Goal: Use online tool/utility: Utilize a website feature to perform a specific function

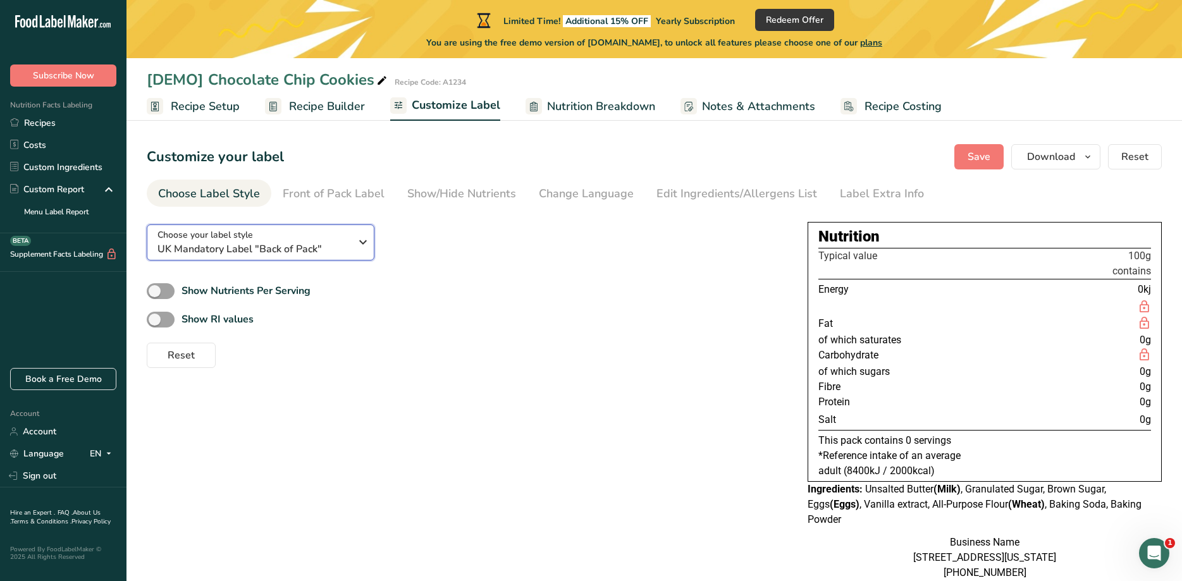
click at [304, 241] on div "Choose your label style UK Mandatory Label "Back of Pack"" at bounding box center [253, 242] width 193 height 28
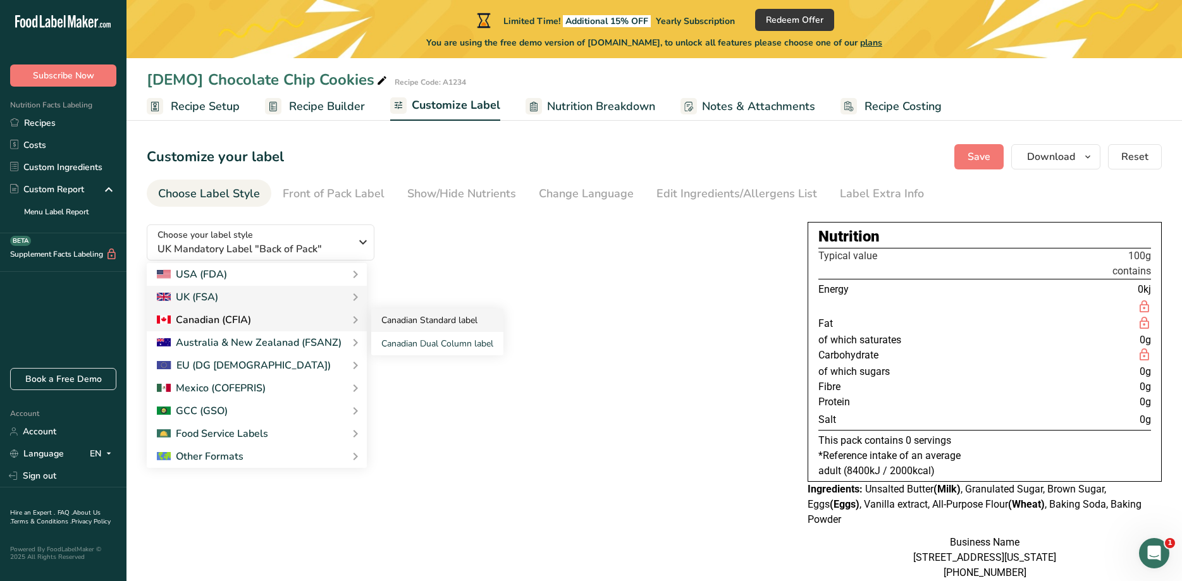
click at [465, 325] on link "Canadian Standard label" at bounding box center [437, 320] width 132 height 23
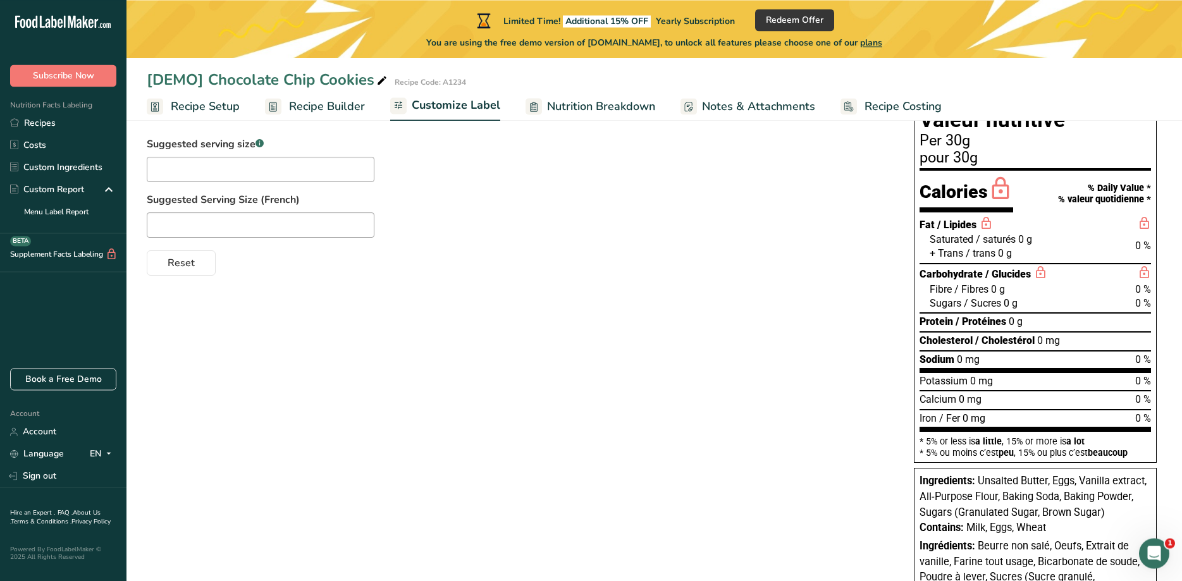
scroll to position [64, 0]
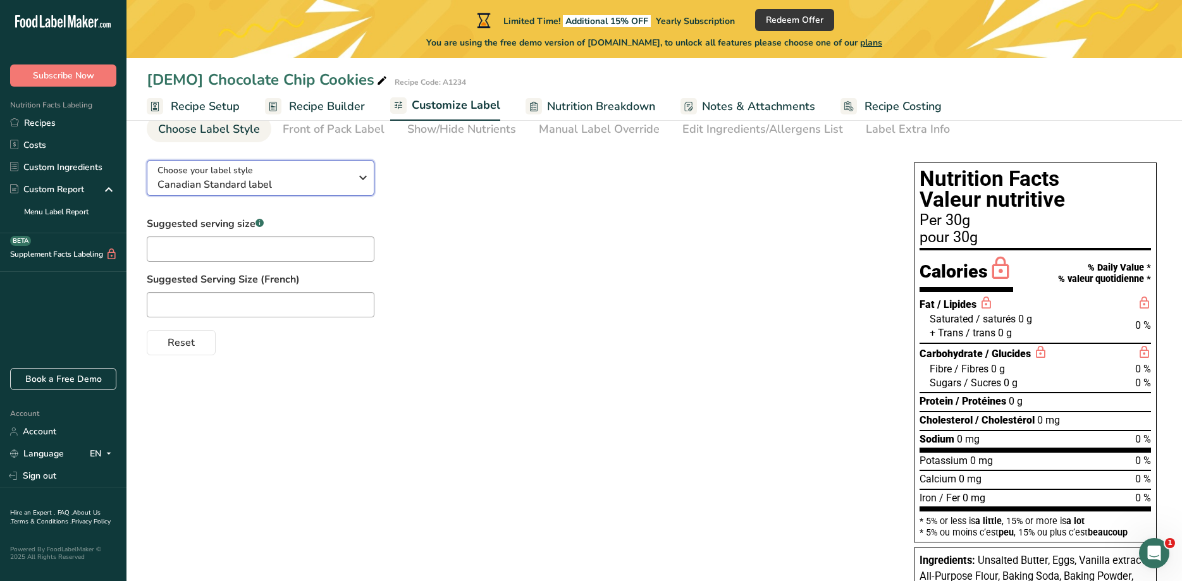
click at [266, 191] on span "Canadian Standard label" at bounding box center [253, 184] width 193 height 15
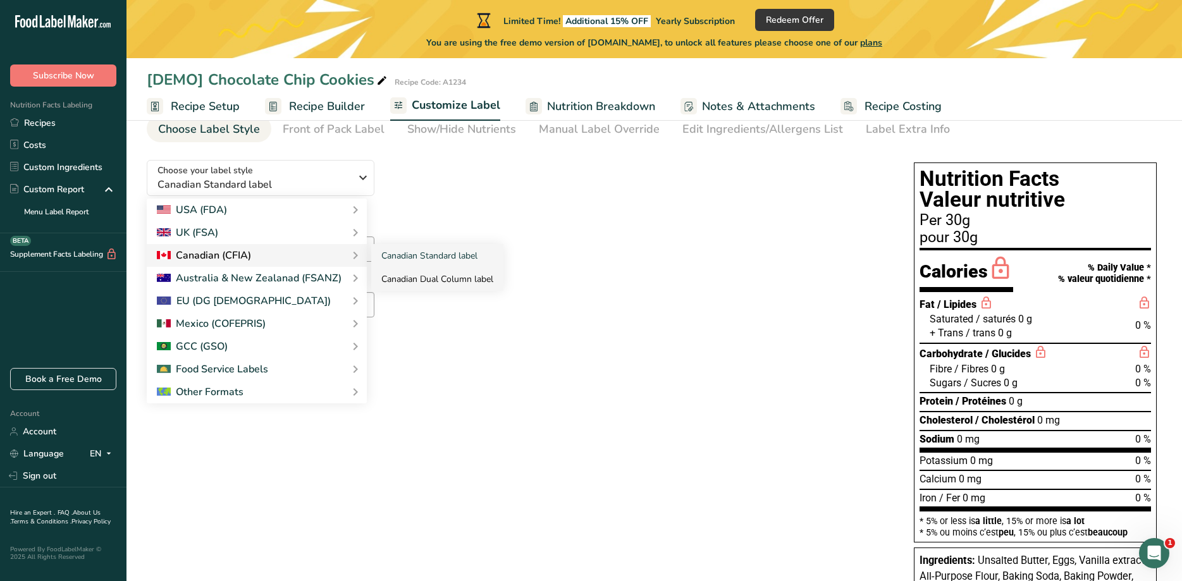
click at [424, 277] on link "Canadian Dual Column label" at bounding box center [437, 278] width 132 height 23
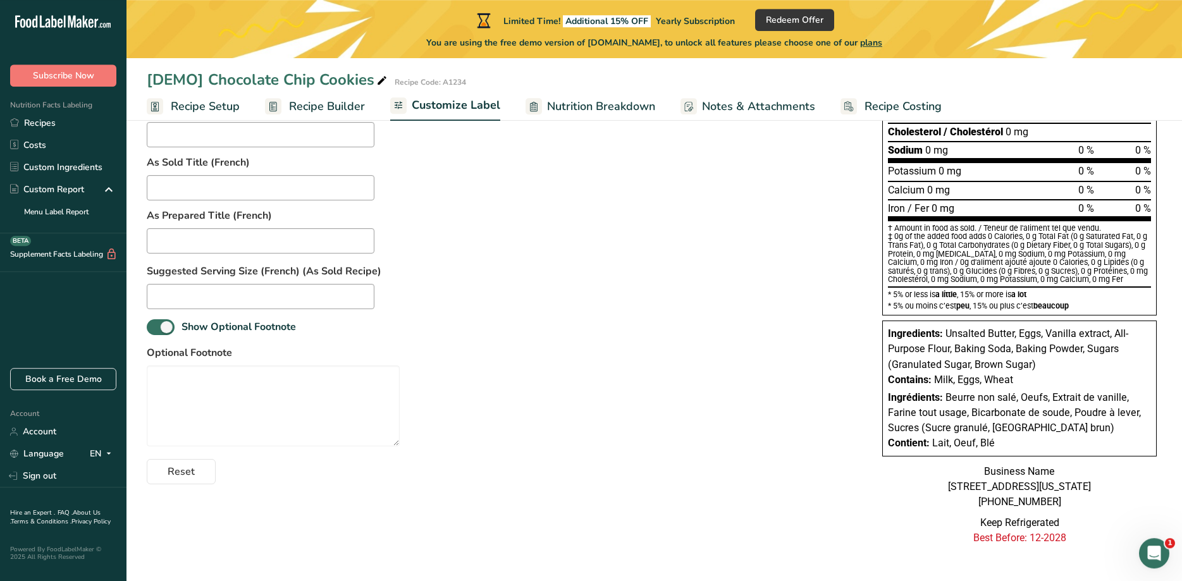
scroll to position [353, 0]
click at [154, 319] on span at bounding box center [161, 327] width 28 height 16
click at [154, 323] on input "Show Optional Footnote" at bounding box center [151, 327] width 8 height 8
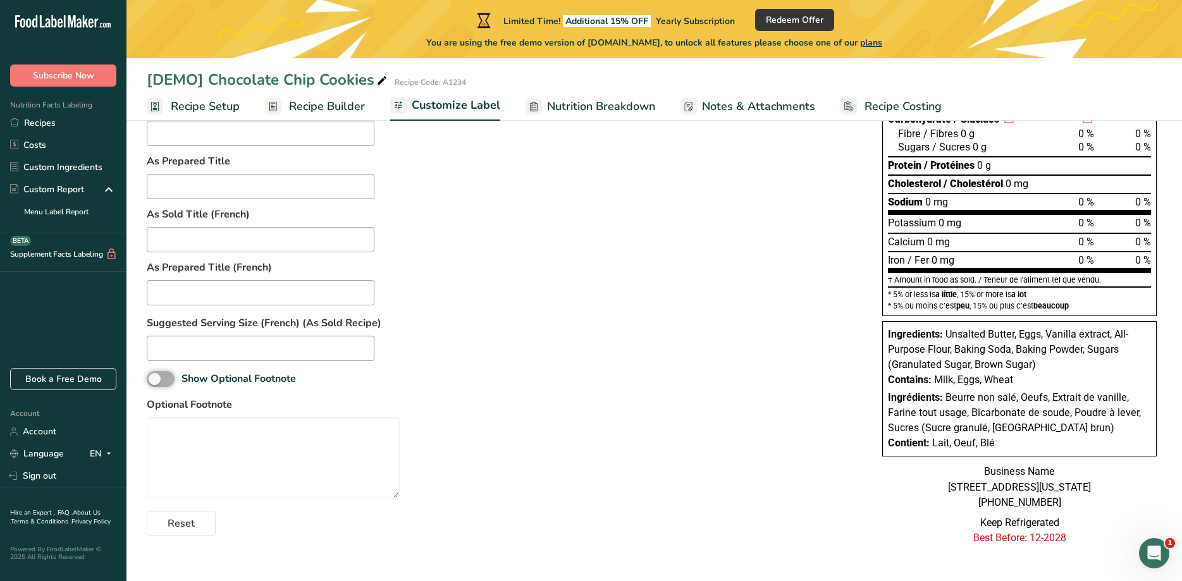
scroll to position [301, 0]
click at [154, 315] on label "Suggested Serving Size (French) (As Sold Recipe)" at bounding box center [502, 322] width 710 height 15
click at [166, 371] on span at bounding box center [161, 379] width 28 height 16
click at [155, 375] on input "Show Optional Footnote" at bounding box center [151, 379] width 8 height 8
checkbox input "true"
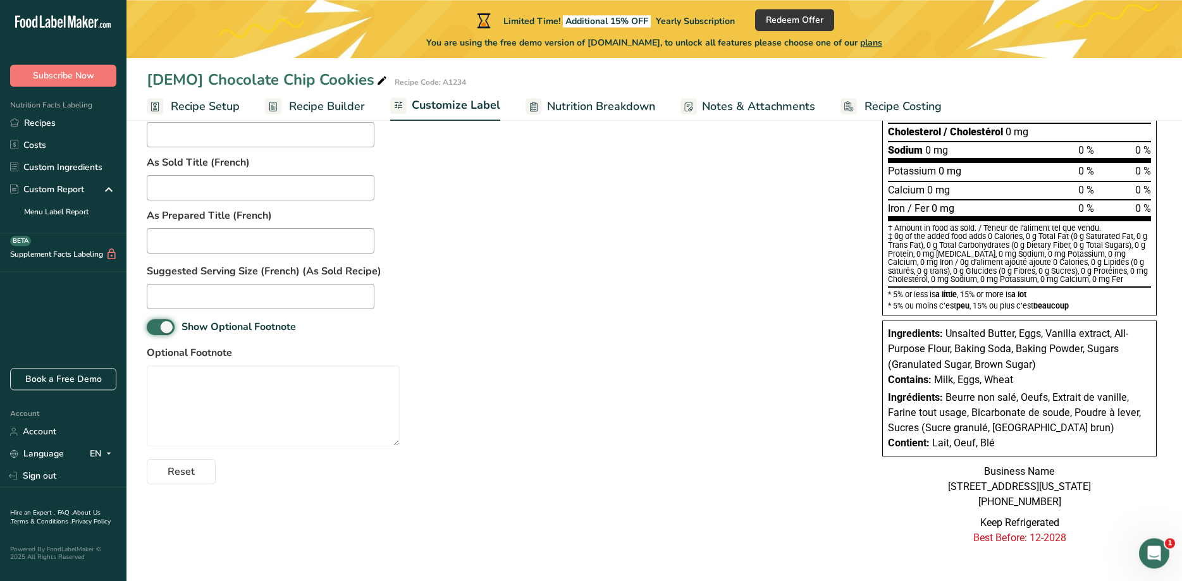
scroll to position [353, 0]
click at [320, 377] on textarea at bounding box center [273, 405] width 253 height 81
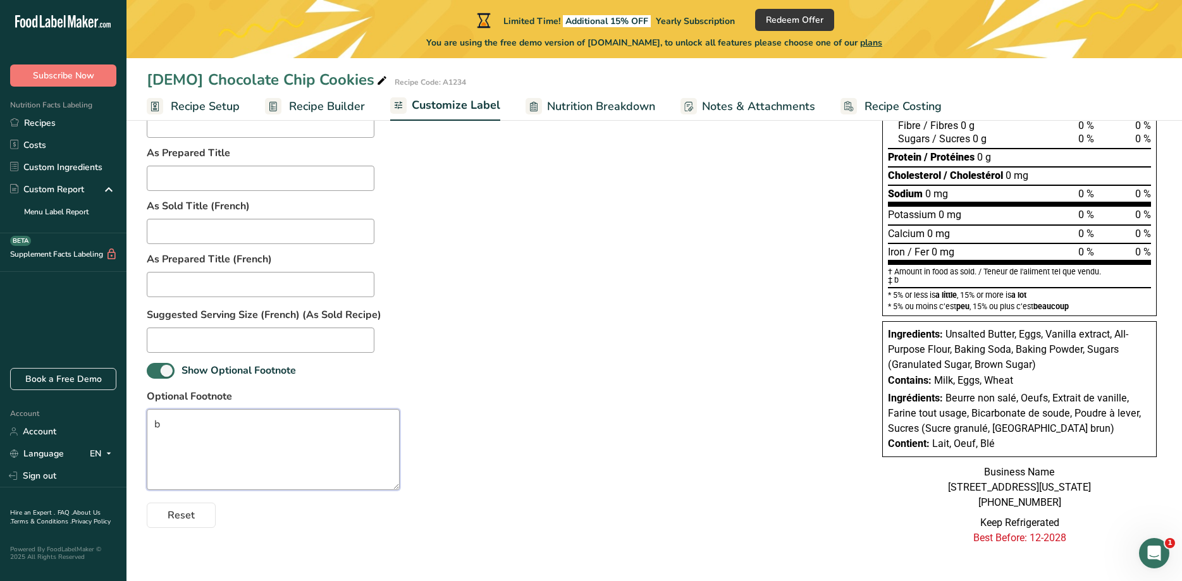
scroll to position [309, 0]
type textarea "bfbfb"
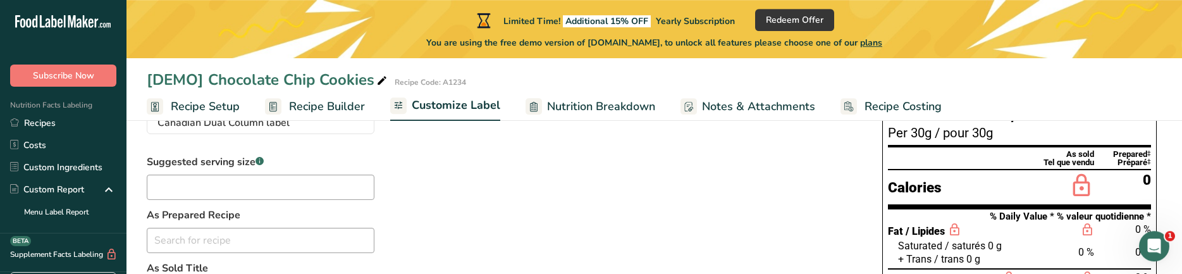
scroll to position [129, 0]
